Goal: Find specific page/section: Find specific page/section

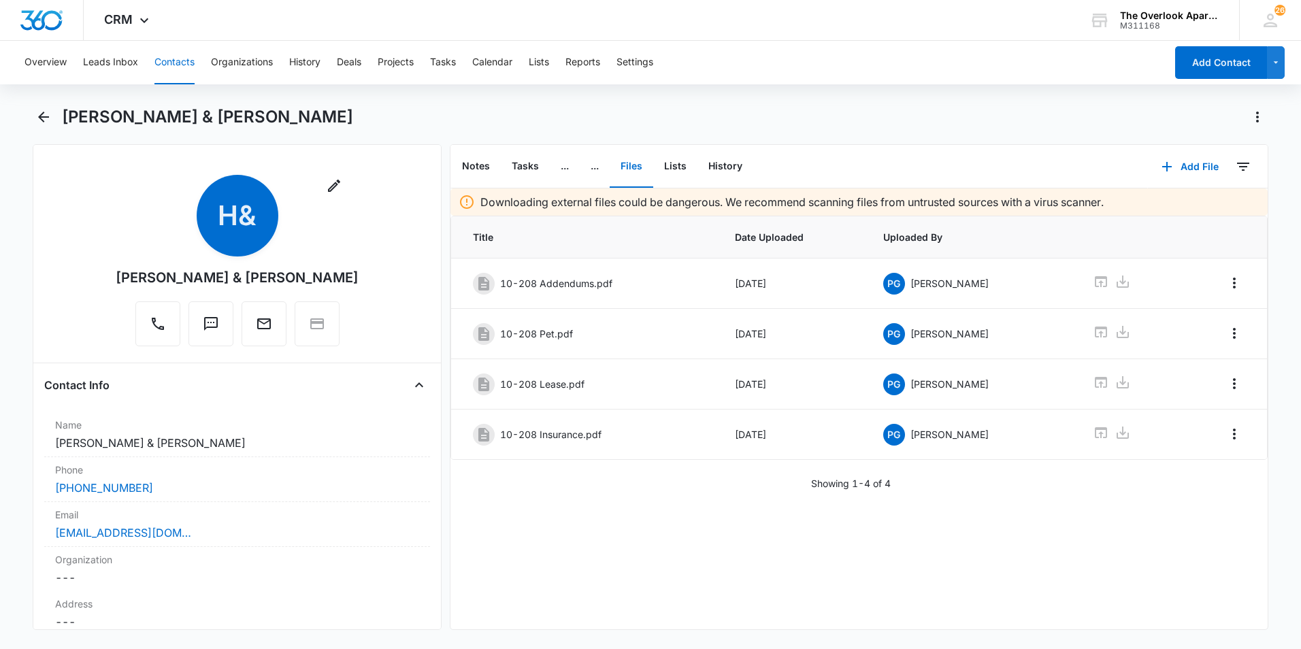
drag, startPoint x: 176, startPoint y: 65, endPoint x: 185, endPoint y: 67, distance: 9.3
click at [176, 67] on button "Contacts" at bounding box center [174, 63] width 40 height 44
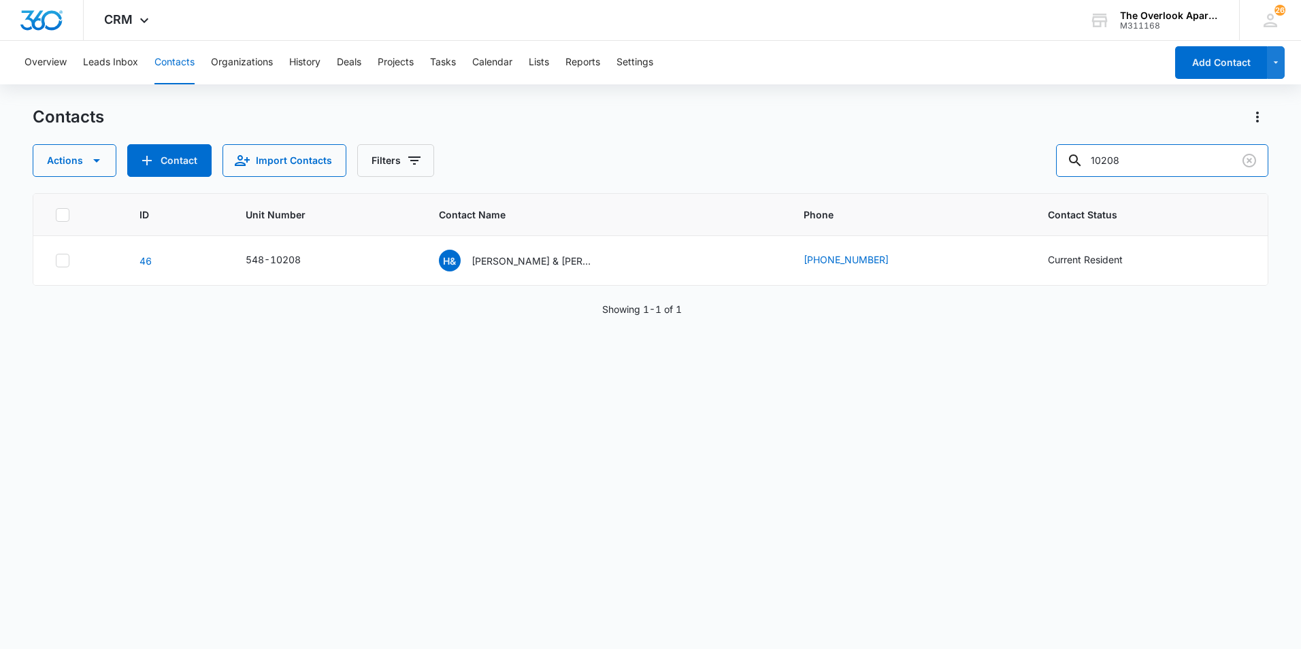
drag, startPoint x: 1162, startPoint y: 161, endPoint x: 828, endPoint y: 149, distance: 334.2
click at [841, 178] on div "Contacts Actions Contact Import Contacts Filters 10208 ID Unit Number Contact N…" at bounding box center [650, 376] width 1235 height 541
type input "2104"
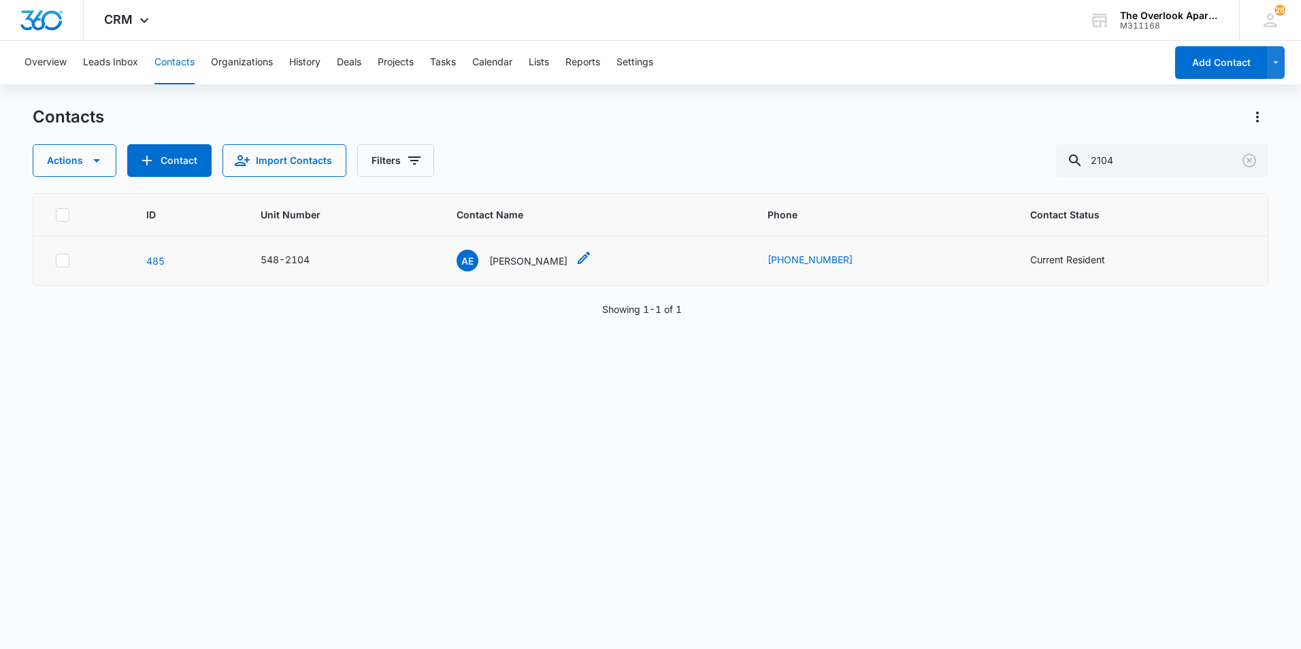
click at [579, 262] on icon "Contact Name - Ariana E Deubach - Select to Edit Field" at bounding box center [583, 258] width 16 height 16
drag, startPoint x: 506, startPoint y: 100, endPoint x: 407, endPoint y: 99, distance: 98.6
click at [407, 99] on div "Overview Leads Inbox Contacts Organizations History Deals Projects Tasks Calend…" at bounding box center [650, 344] width 1301 height 607
drag, startPoint x: 473, startPoint y: 105, endPoint x: 449, endPoint y: 105, distance: 23.8
click at [449, 105] on input "Ariana" at bounding box center [531, 103] width 171 height 33
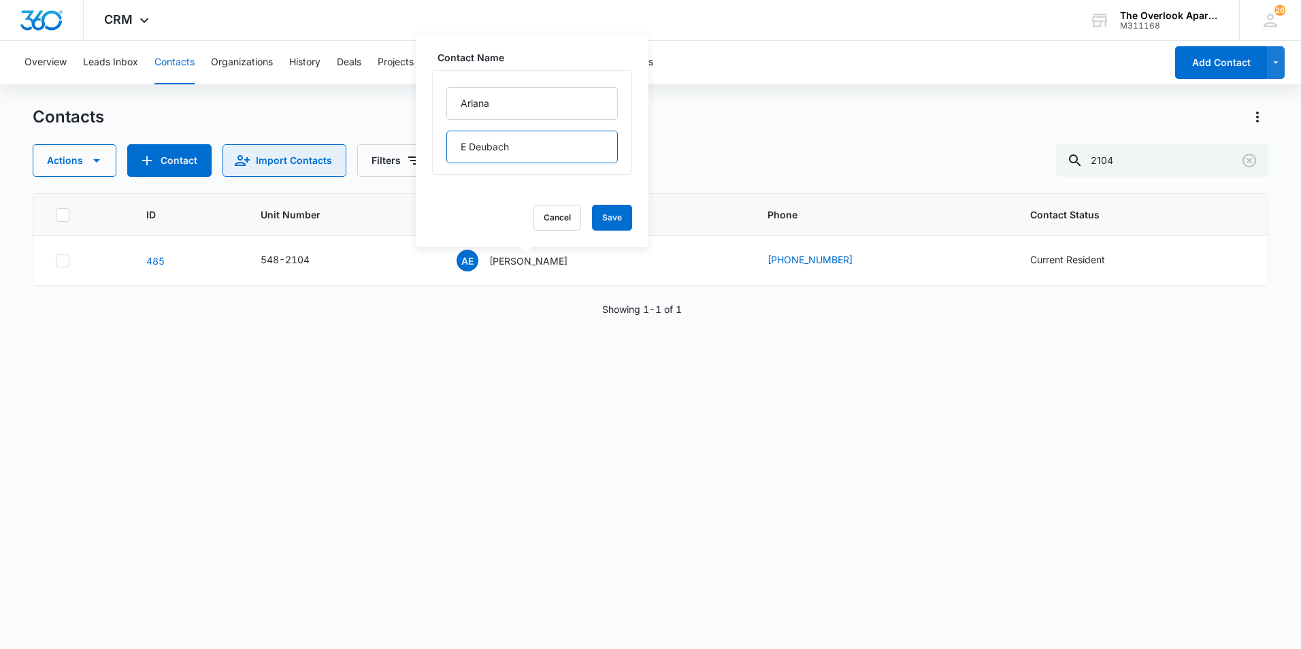
drag, startPoint x: 507, startPoint y: 148, endPoint x: 337, endPoint y: 149, distance: 170.7
click at [337, 149] on div "Contacts Actions Contact Import Contacts Filters 2104 ID Unit Number Contact Na…" at bounding box center [650, 376] width 1235 height 541
drag, startPoint x: 541, startPoint y: 148, endPoint x: 463, endPoint y: 149, distance: 78.2
click at [463, 149] on input "E Deubach" at bounding box center [531, 147] width 171 height 33
click at [541, 259] on p "Ariana E Deubach" at bounding box center [528, 261] width 78 height 14
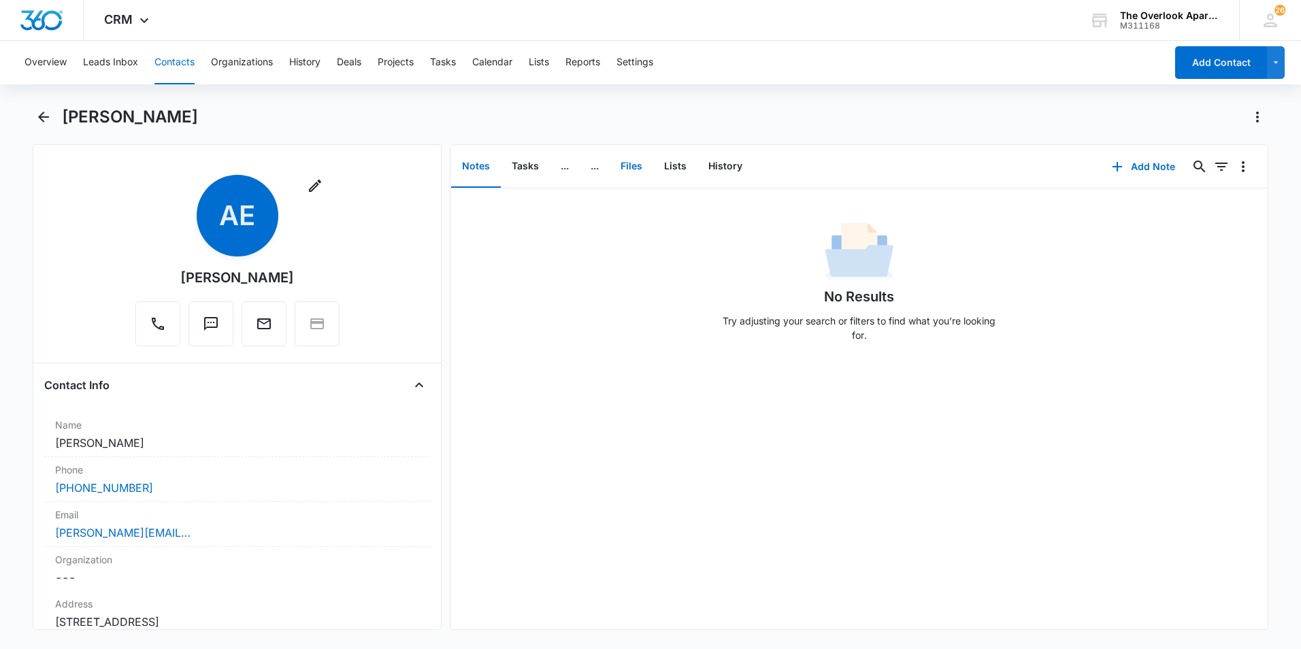
click at [635, 171] on button "Files" at bounding box center [631, 167] width 44 height 42
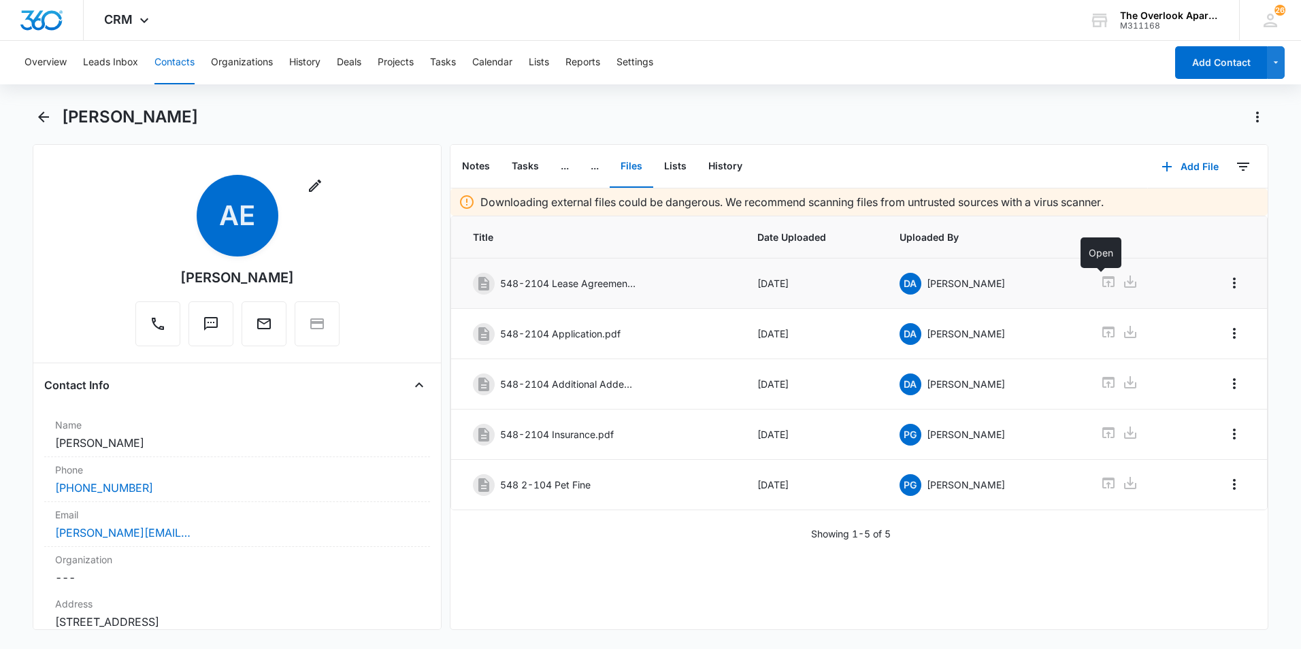
click at [1100, 289] on icon at bounding box center [1108, 281] width 16 height 16
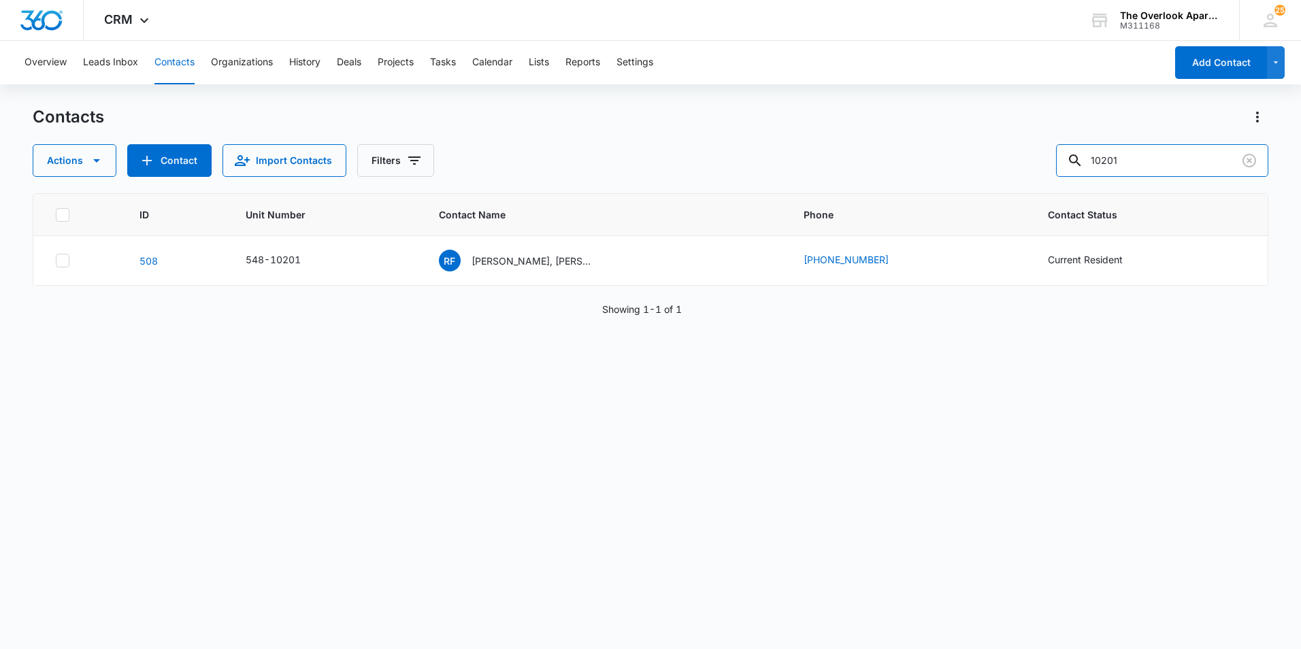
drag, startPoint x: 1035, startPoint y: 173, endPoint x: 682, endPoint y: 169, distance: 353.1
click at [741, 193] on div "Contacts Actions Contact Import Contacts Filters 10201 ID Unit Number Contact N…" at bounding box center [650, 376] width 1235 height 541
type input "3207"
click at [602, 254] on icon "Contact Name - Juan Angel Torres Rodriguez - Select to Edit Field" at bounding box center [603, 258] width 16 height 16
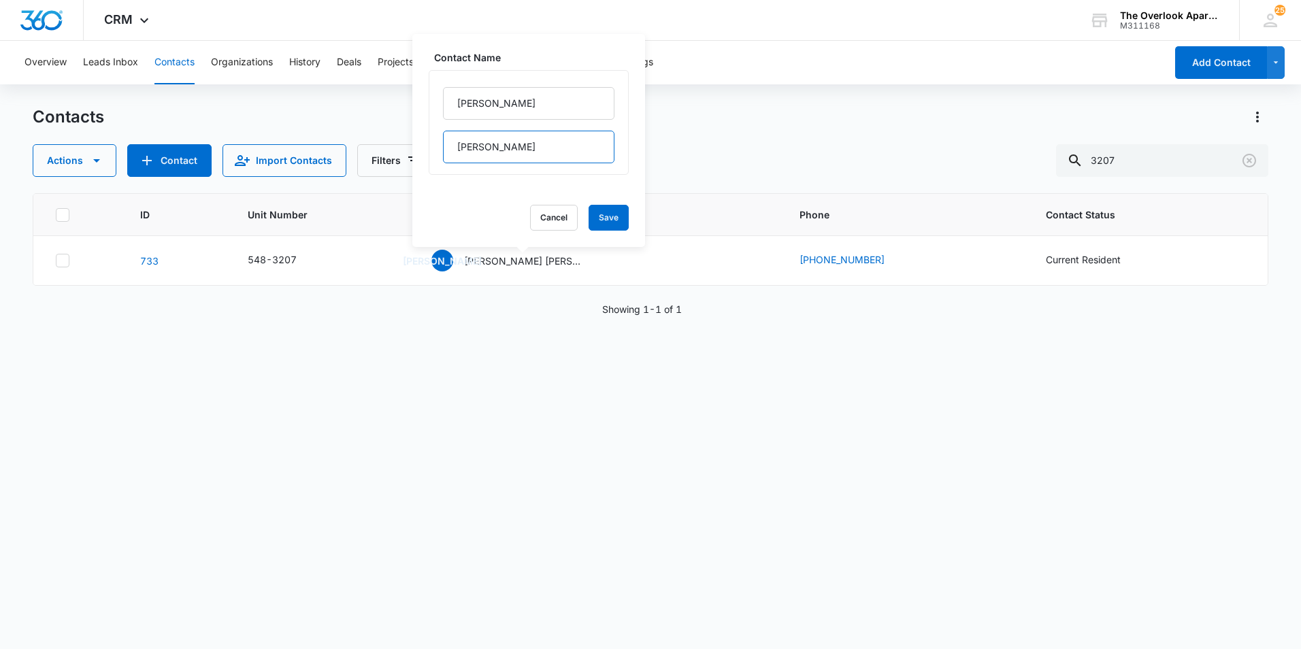
drag, startPoint x: 453, startPoint y: 140, endPoint x: 665, endPoint y: 145, distance: 212.3
click at [665, 145] on div "Contacts Actions Contact Import Contacts Filters 3207 ID Unit Number Contact Na…" at bounding box center [650, 376] width 1235 height 541
